Goal: Information Seeking & Learning: Check status

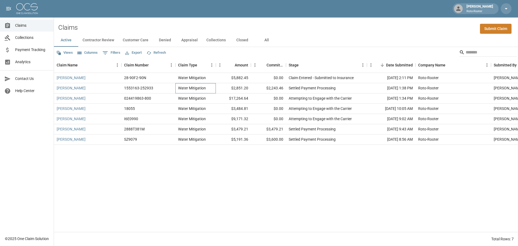
click at [177, 87] on div "Water Mitigation" at bounding box center [195, 88] width 40 height 10
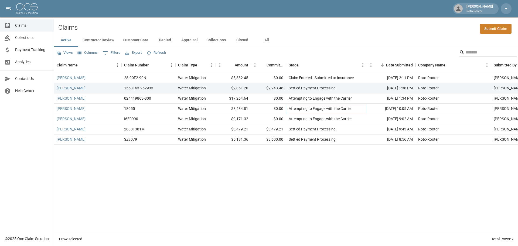
click at [304, 109] on div "Attempting to Engage with the Carrier" at bounding box center [320, 108] width 63 height 5
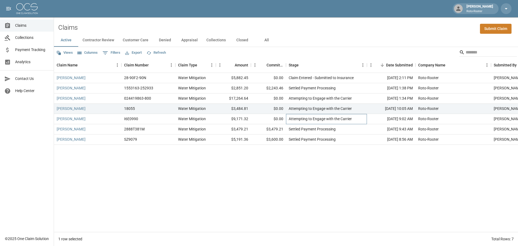
click at [310, 120] on div "Attempting to Engage with the Carrier" at bounding box center [320, 118] width 63 height 5
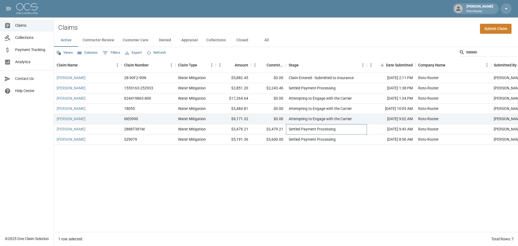
click at [313, 131] on div "Settled Payment Processing" at bounding box center [312, 128] width 47 height 5
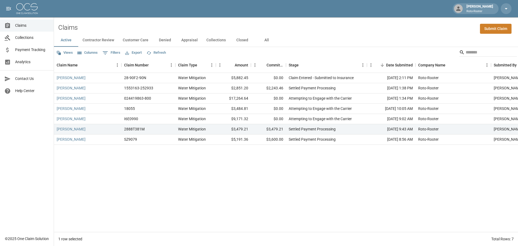
click at [95, 43] on button "Contractor Review" at bounding box center [98, 40] width 40 height 13
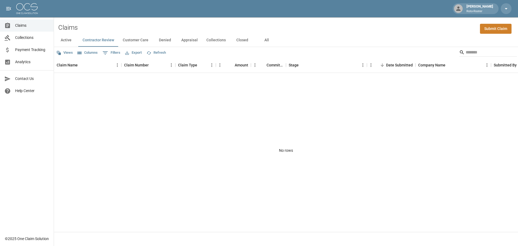
click at [134, 41] on button "Customer Care" at bounding box center [135, 40] width 34 height 13
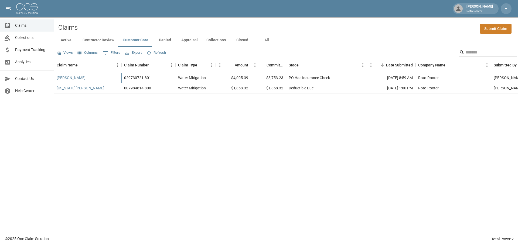
click at [136, 78] on div "029730721-801" at bounding box center [137, 77] width 27 height 5
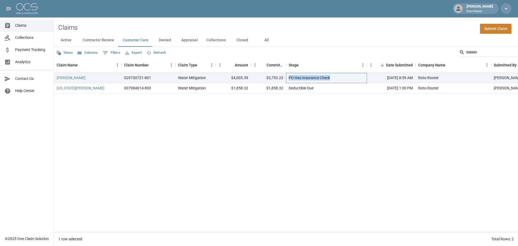
drag, startPoint x: 336, startPoint y: 77, endPoint x: 286, endPoint y: 79, distance: 49.9
click at [286, 79] on div "[PERSON_NAME] 029730721-801 Water Mitigation $4,005.39 $3,753.23 PO Has Insuran…" at bounding box center [306, 78] width 505 height 10
copy div "PO Has Insurance Check"
drag, startPoint x: 267, startPoint y: 78, endPoint x: 286, endPoint y: 79, distance: 18.9
click at [286, 79] on div "$3,753.23" at bounding box center [268, 78] width 35 height 10
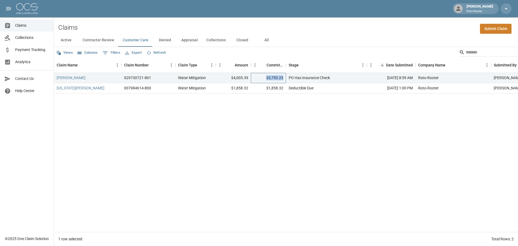
copy div "$3,753.23"
click at [167, 42] on button "Denied" at bounding box center [165, 40] width 24 height 13
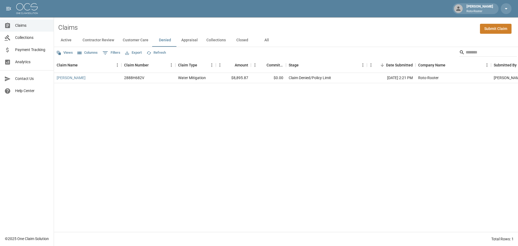
click at [188, 40] on button "Appraisal" at bounding box center [189, 40] width 25 height 13
click at [215, 42] on button "Collections" at bounding box center [216, 40] width 28 height 13
click at [233, 42] on button "Closed" at bounding box center [242, 40] width 24 height 13
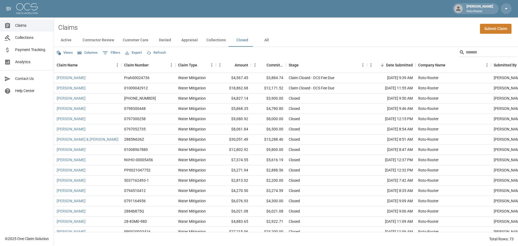
click at [75, 42] on button "Active" at bounding box center [66, 40] width 24 height 13
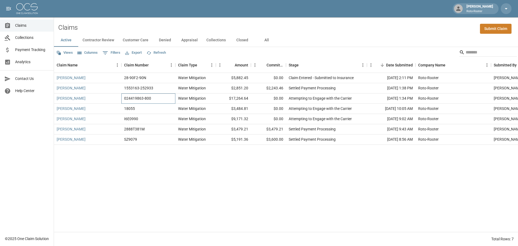
click at [134, 96] on div "024419863-800" at bounding box center [137, 98] width 27 height 5
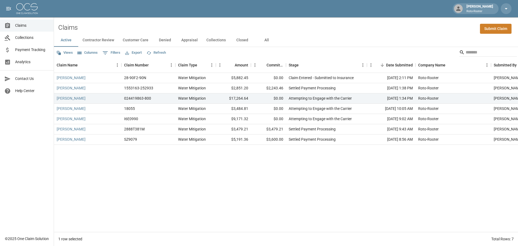
click at [94, 40] on button "Contractor Review" at bounding box center [98, 40] width 40 height 13
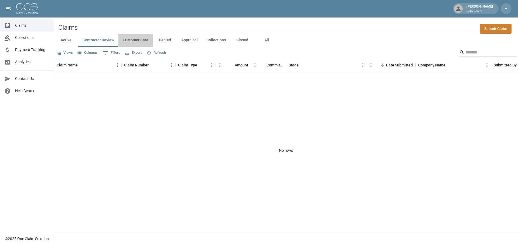
click at [135, 40] on button "Customer Care" at bounding box center [135, 40] width 34 height 13
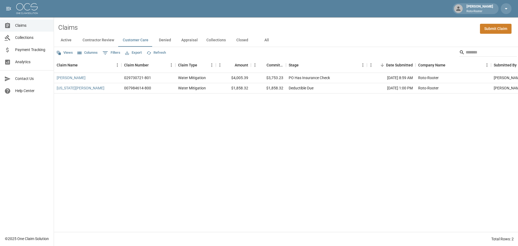
click at [239, 39] on button "Closed" at bounding box center [242, 40] width 24 height 13
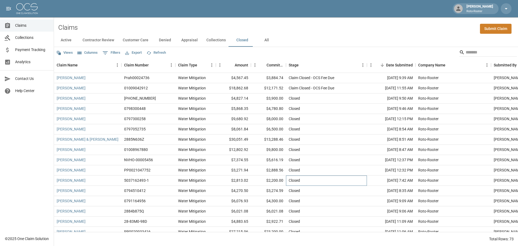
click at [317, 180] on div "Closed" at bounding box center [326, 180] width 81 height 10
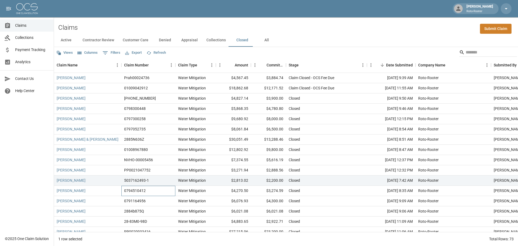
click at [146, 190] on div "0794510412" at bounding box center [148, 191] width 54 height 10
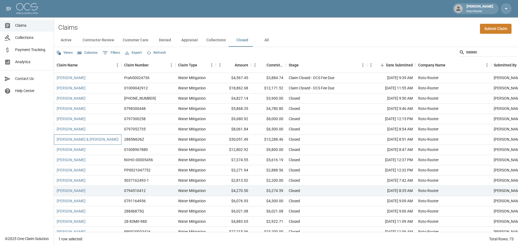
click at [81, 143] on div "[PERSON_NAME] & [PERSON_NAME]" at bounding box center [87, 139] width 67 height 10
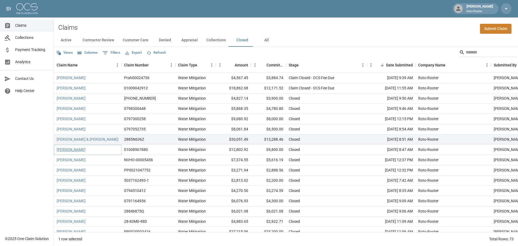
click at [83, 147] on link "[PERSON_NAME]" at bounding box center [71, 149] width 29 height 5
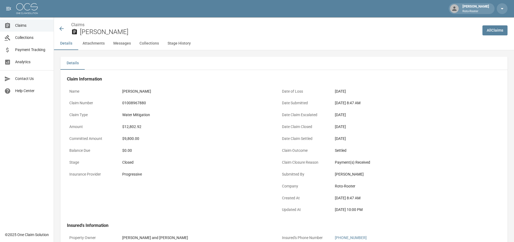
click at [61, 26] on icon at bounding box center [61, 28] width 6 height 6
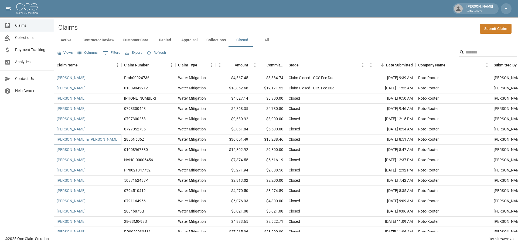
click at [108, 137] on link "[PERSON_NAME] & [PERSON_NAME]" at bounding box center [88, 139] width 62 height 5
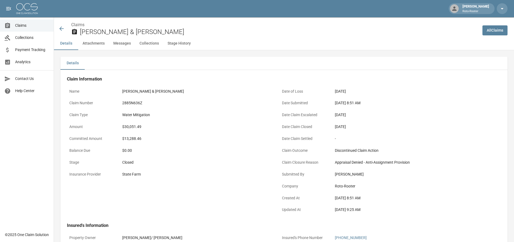
click at [61, 28] on icon at bounding box center [61, 28] width 6 height 6
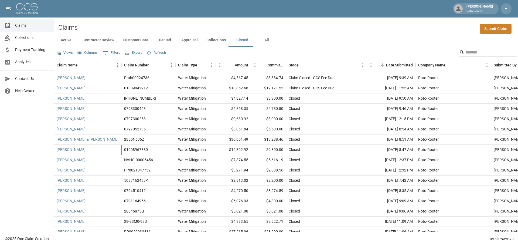
click at [144, 149] on div "01008967880" at bounding box center [136, 149] width 24 height 5
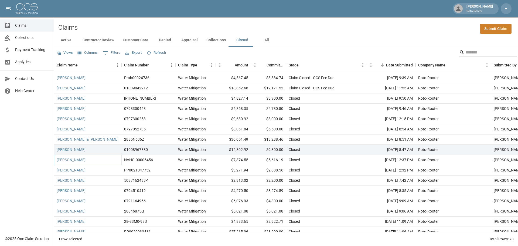
click at [114, 159] on div "[PERSON_NAME]" at bounding box center [87, 160] width 67 height 10
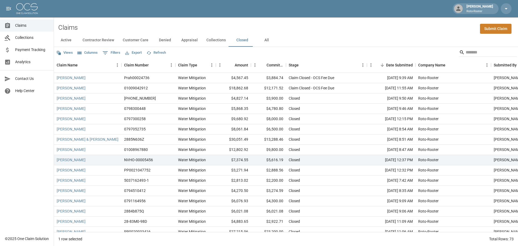
click at [70, 44] on button "Active" at bounding box center [66, 40] width 24 height 13
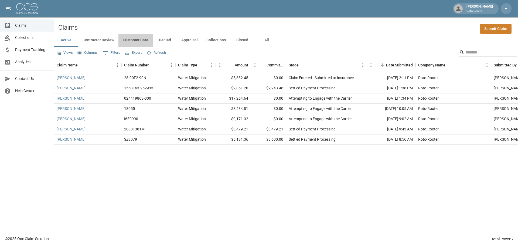
click at [137, 41] on button "Customer Care" at bounding box center [135, 40] width 34 height 13
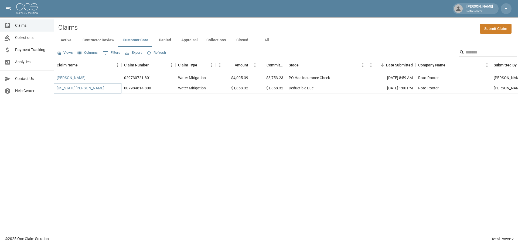
click at [98, 92] on div "[US_STATE][PERSON_NAME]" at bounding box center [87, 88] width 67 height 10
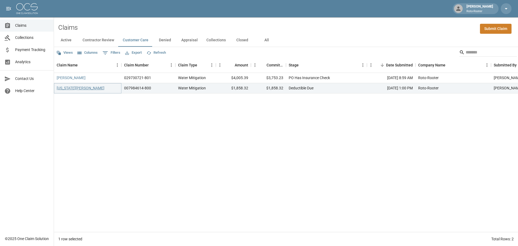
click at [69, 88] on link "[US_STATE][PERSON_NAME]" at bounding box center [81, 87] width 48 height 5
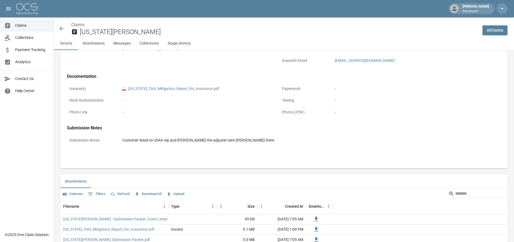
scroll to position [216, 0]
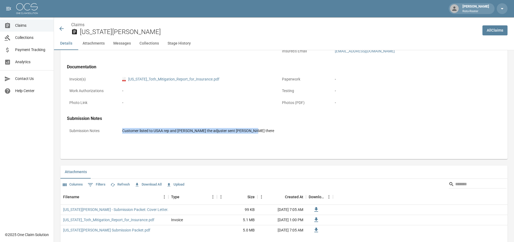
drag, startPoint x: 249, startPoint y: 131, endPoint x: 121, endPoint y: 131, distance: 128.7
click at [121, 131] on div "Customer listed to USAA rep and [PERSON_NAME] the adjuster sent [PERSON_NAME] t…" at bounding box center [303, 130] width 366 height 11
copy div "Customer listed to USAA rep and [PERSON_NAME] the adjuster sent [PERSON_NAME] t…"
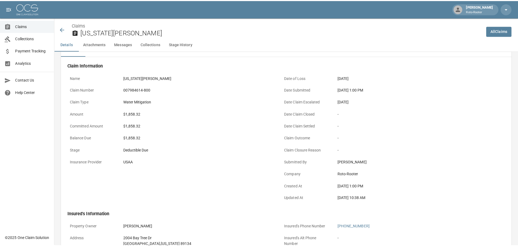
scroll to position [0, 0]
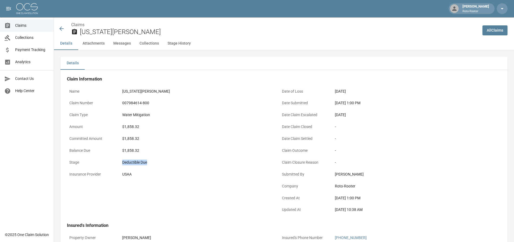
drag, startPoint x: 148, startPoint y: 162, endPoint x: 119, endPoint y: 162, distance: 28.9
click at [119, 162] on div "Stage Deductible Due" at bounding box center [170, 163] width 206 height 12
copy div "Deductible Due"
click at [66, 27] on div "Claims [US_STATE][PERSON_NAME]" at bounding box center [268, 29] width 420 height 14
click at [61, 28] on icon at bounding box center [61, 28] width 6 height 6
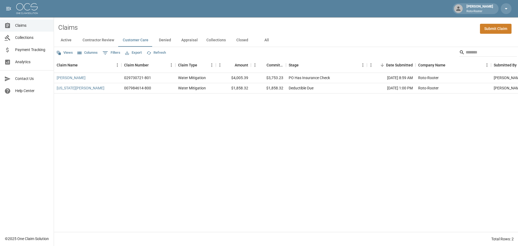
click at [60, 39] on button "Active" at bounding box center [66, 40] width 24 height 13
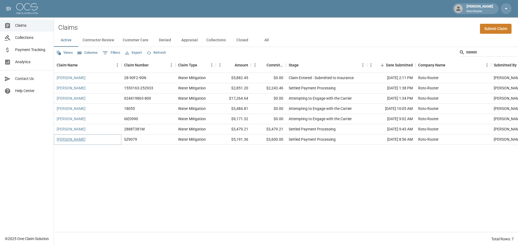
click at [75, 139] on link "[PERSON_NAME]" at bounding box center [71, 139] width 29 height 5
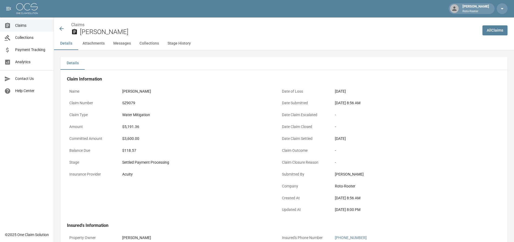
click at [59, 28] on icon at bounding box center [61, 28] width 6 height 6
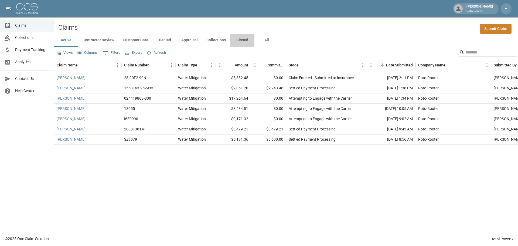
click at [242, 40] on button "Closed" at bounding box center [242, 40] width 24 height 13
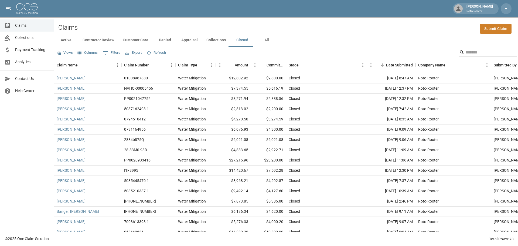
scroll to position [81, 0]
click at [64, 40] on button "Active" at bounding box center [66, 40] width 24 height 13
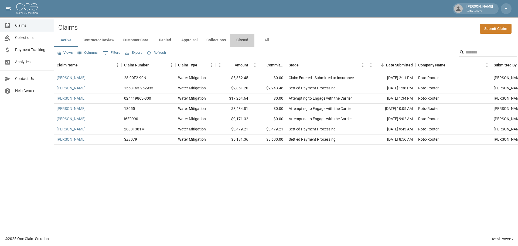
click at [244, 41] on button "Closed" at bounding box center [242, 40] width 24 height 13
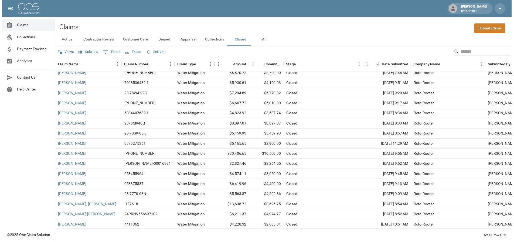
scroll to position [270, 0]
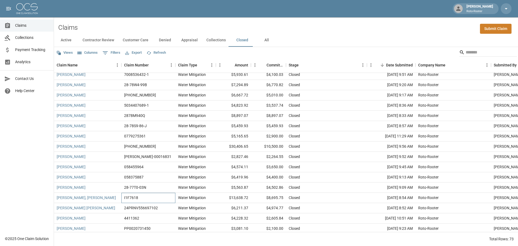
click at [138, 199] on div "I1F7618" at bounding box center [148, 198] width 54 height 10
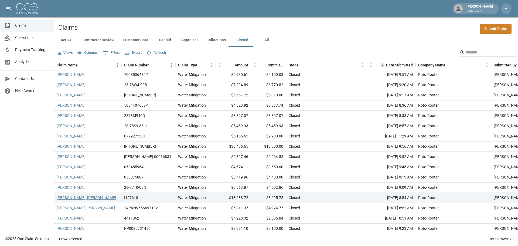
click at [66, 197] on link "[PERSON_NAME], [PERSON_NAME]" at bounding box center [86, 197] width 59 height 5
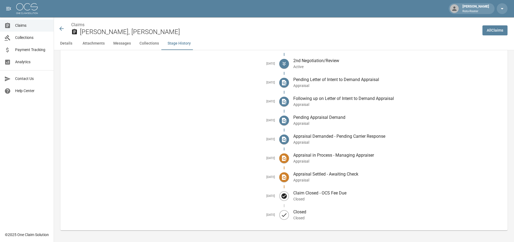
scroll to position [804, 0]
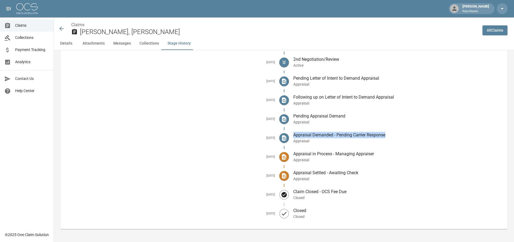
drag, startPoint x: 389, startPoint y: 136, endPoint x: 295, endPoint y: 135, distance: 94.2
click at [295, 135] on div "Appraisal Demanded - Pending Carrier Response Appraisal" at bounding box center [396, 137] width 215 height 19
